Goal: Information Seeking & Learning: Learn about a topic

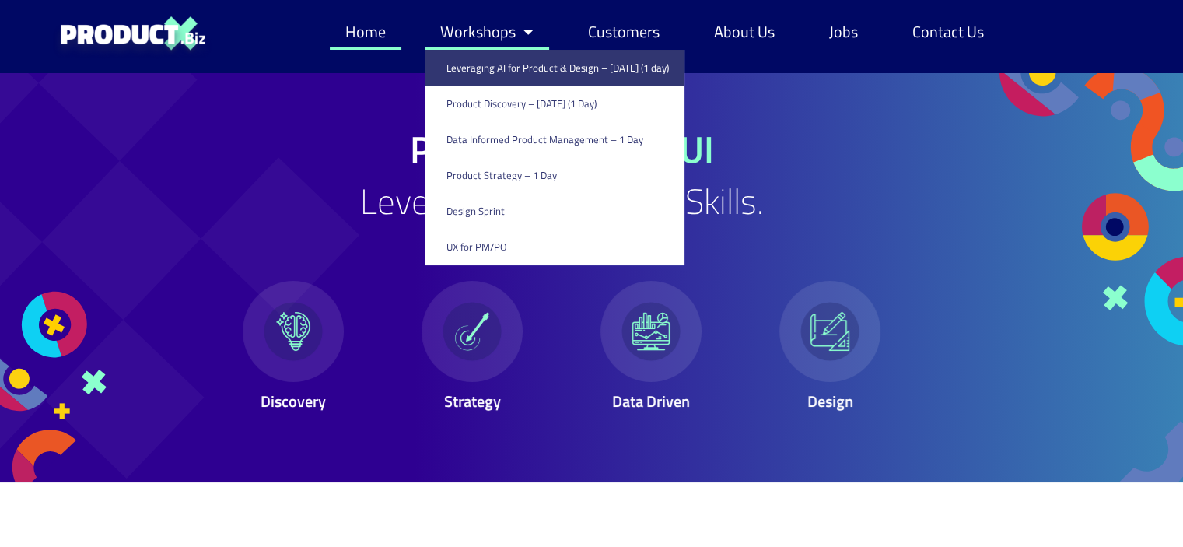
click at [528, 69] on link "Leveraging AI for Product & Design – [DATE] (1 day)" at bounding box center [555, 68] width 260 height 36
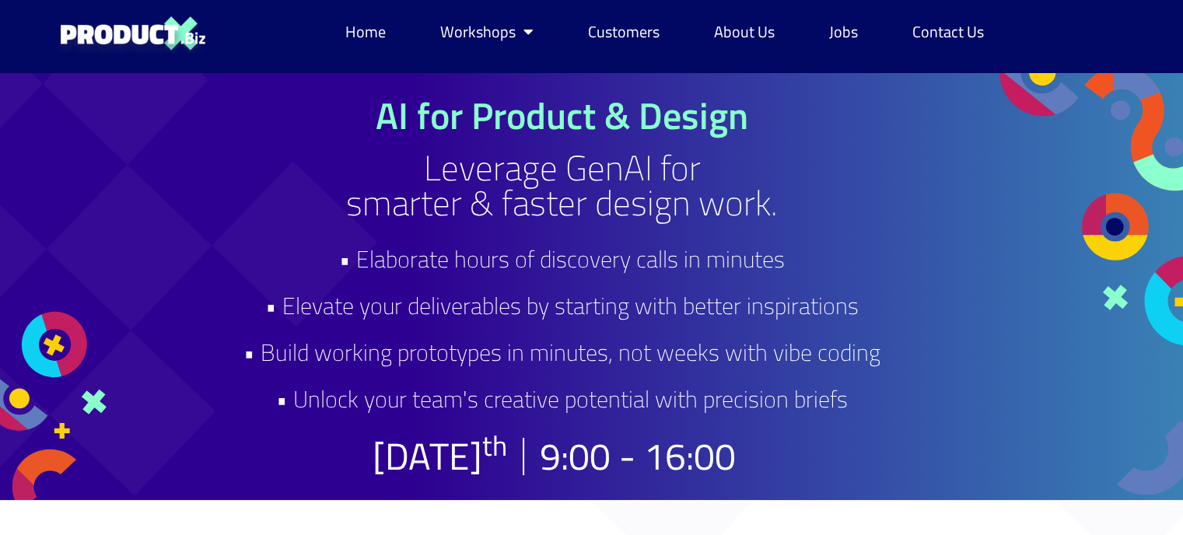
drag, startPoint x: 382, startPoint y: 131, endPoint x: 912, endPoint y: 405, distance: 596.7
click at [912, 405] on div "AI for Product & Design Leverage GenAI for smarter & faster design work. • Elab…" at bounding box center [562, 286] width 723 height 378
copy div "AI for Product & Design Leverage GenAI for smarter & faster design work. • Elab…"
click at [151, 193] on div at bounding box center [88, 286] width 177 height 428
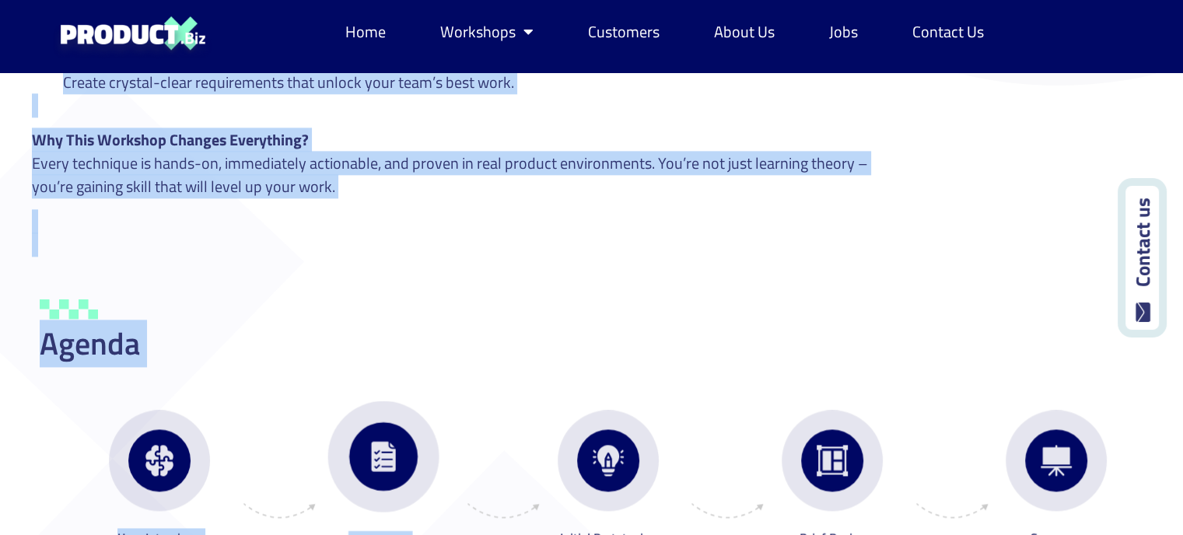
scroll to position [2054, 27]
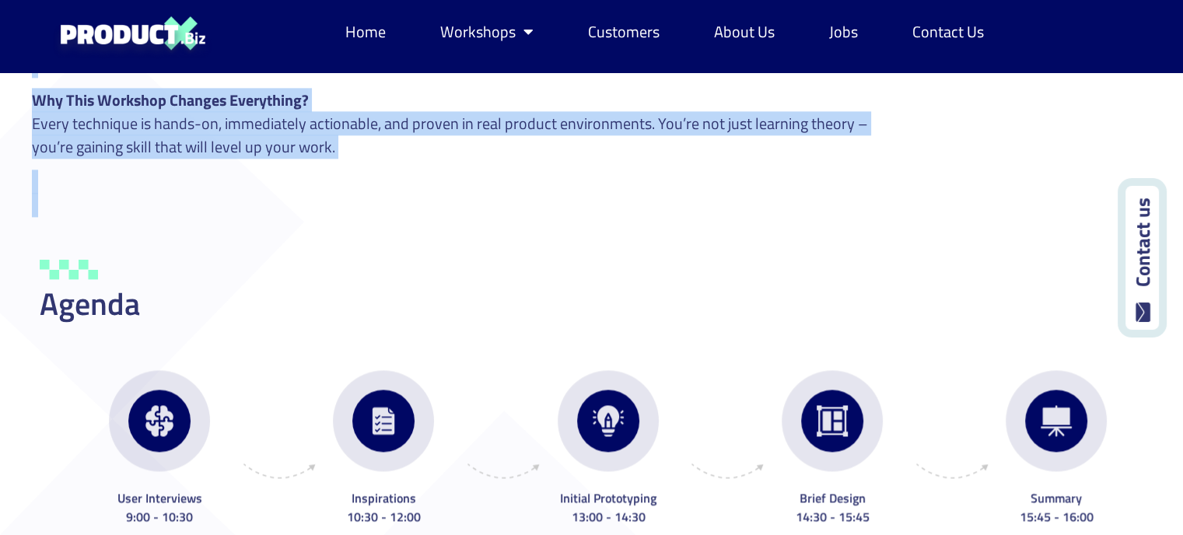
drag, startPoint x: 353, startPoint y: 99, endPoint x: 340, endPoint y: 245, distance: 146.8
click at [340, 245] on div "AI for Product & Design Leverage GenAI for smarter & faster design work. • Elab…" at bounding box center [564, 286] width 1183 height 4534
copy div "AI for Product & Design Leverage GenAI for smarter & faster design work. • Elab…"
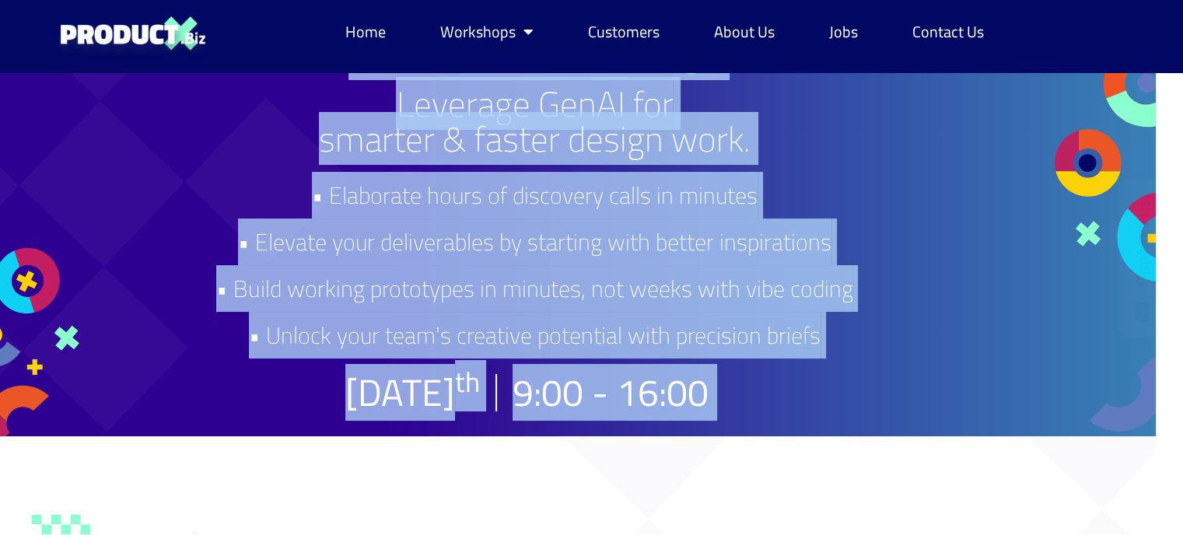
scroll to position [0, 27]
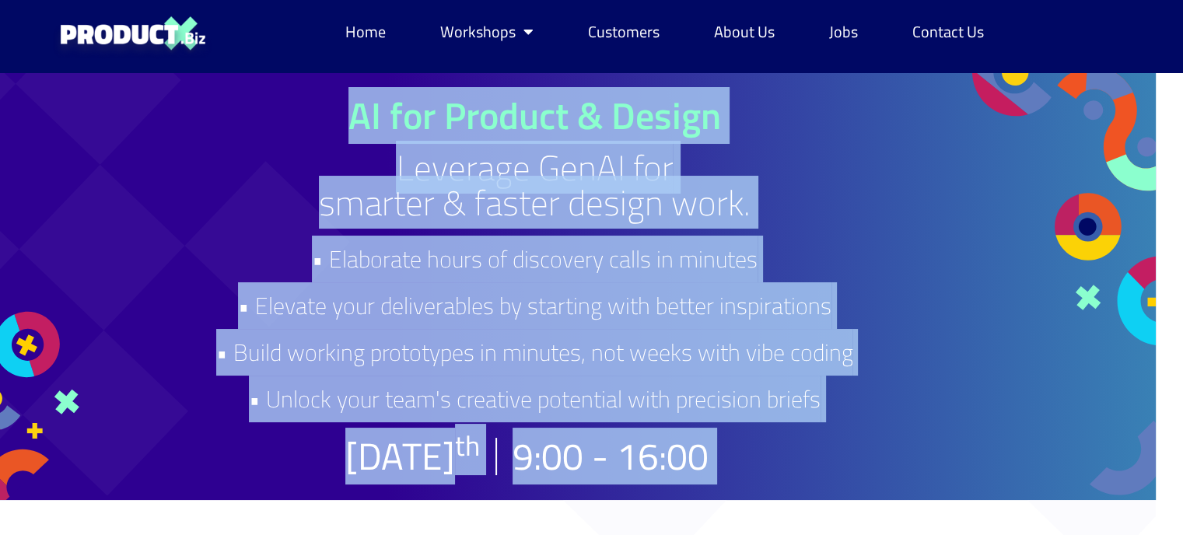
copy div "AI for Product & Design Leverage GenAI for smarter & faster design work. • Elab…"
